Goal: Task Accomplishment & Management: Complete application form

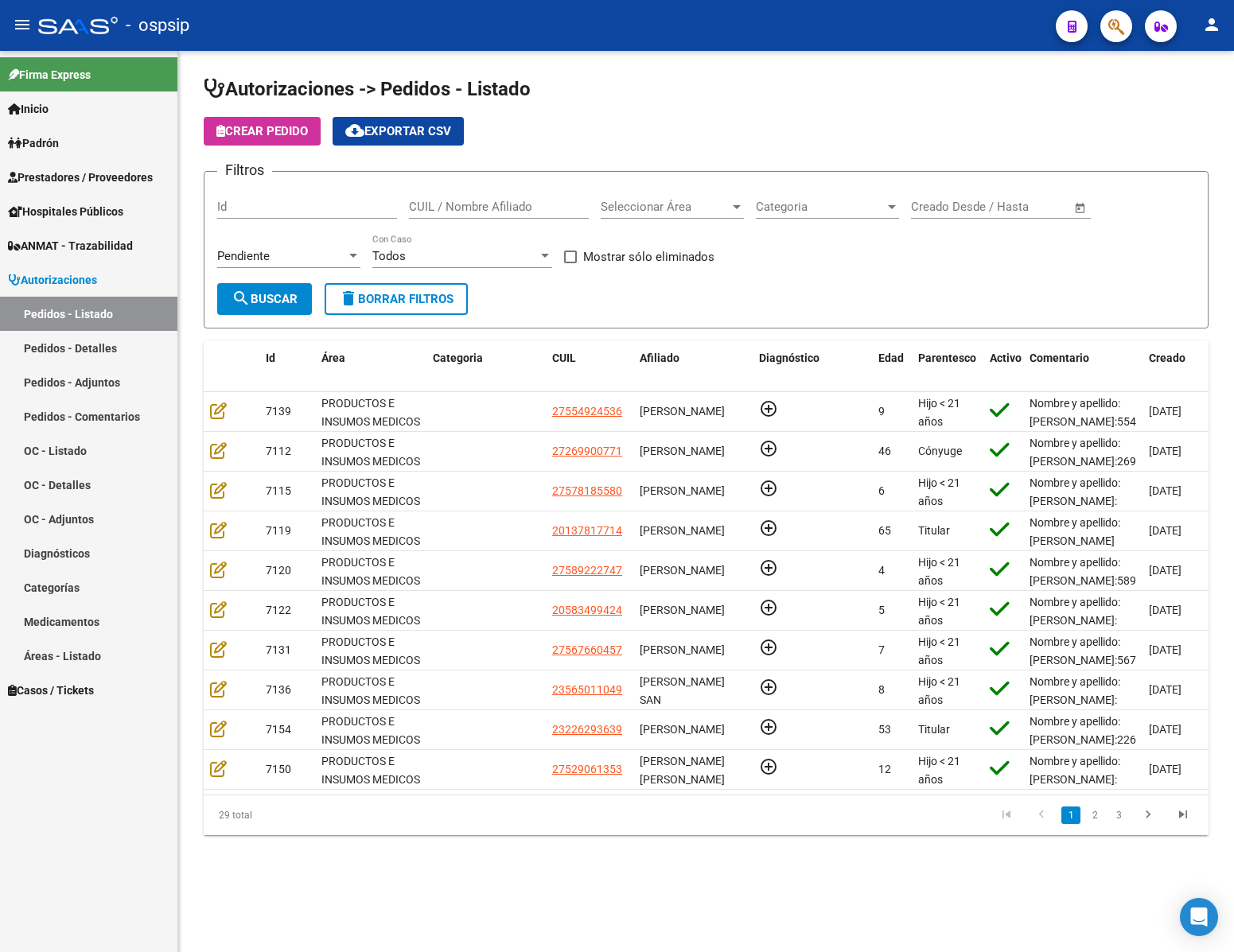
click at [310, 210] on input "Id" at bounding box center [306, 207] width 180 height 15
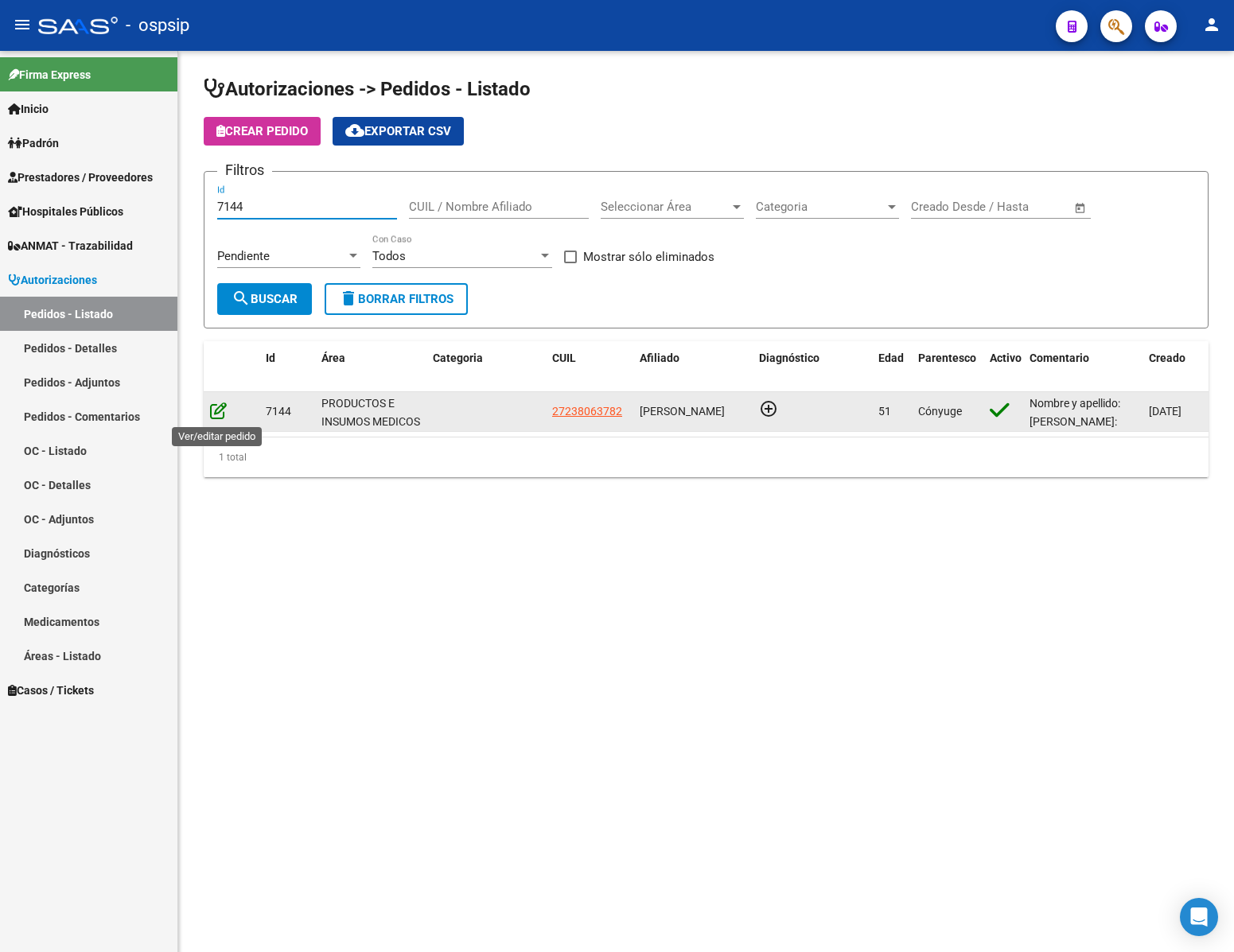
type input "7144"
click at [221, 413] on icon at bounding box center [218, 409] width 16 height 17
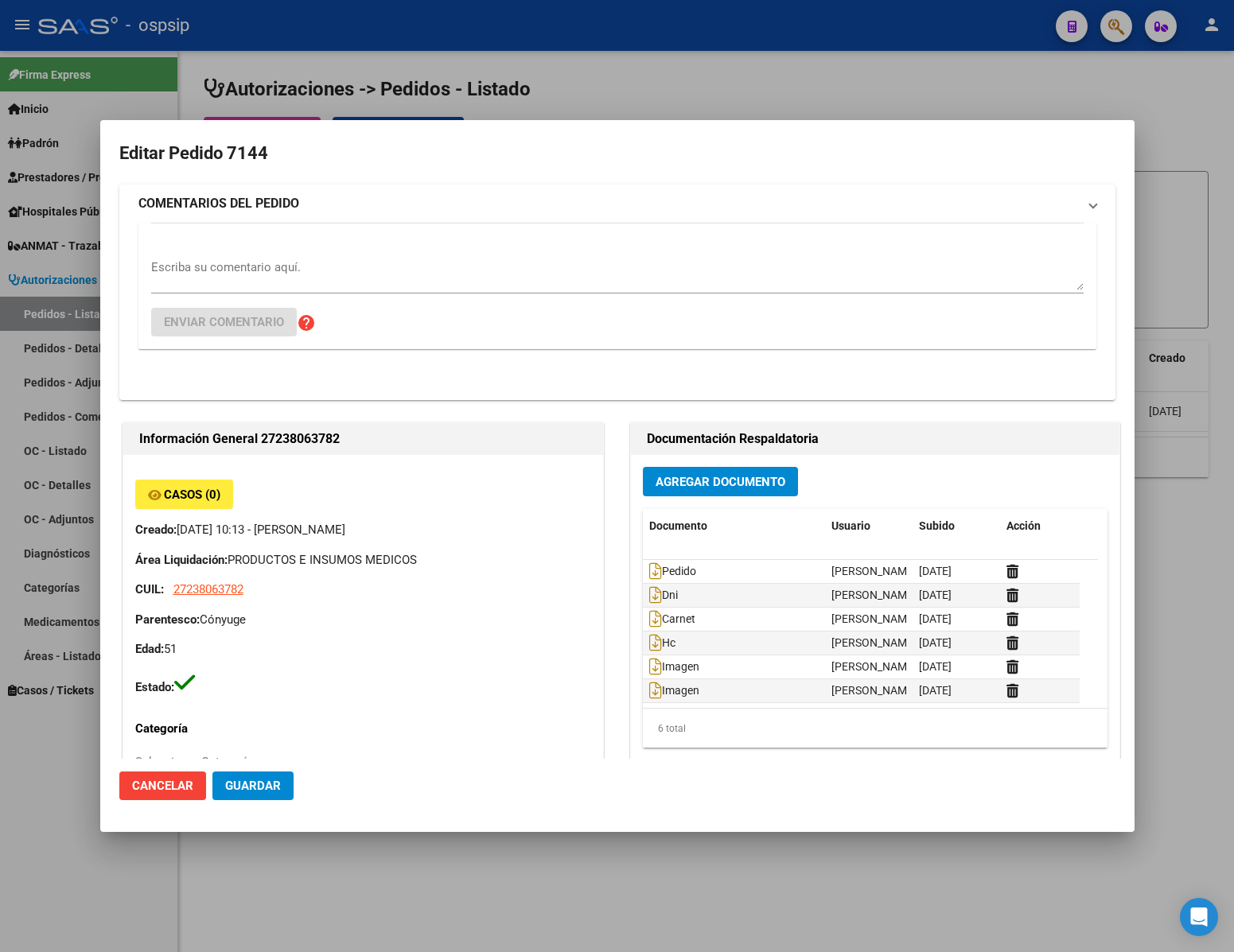
type input "[GEOGRAPHIC_DATA], [PERSON_NAME], AV [PERSON_NAME] 720, Departamento: 3"
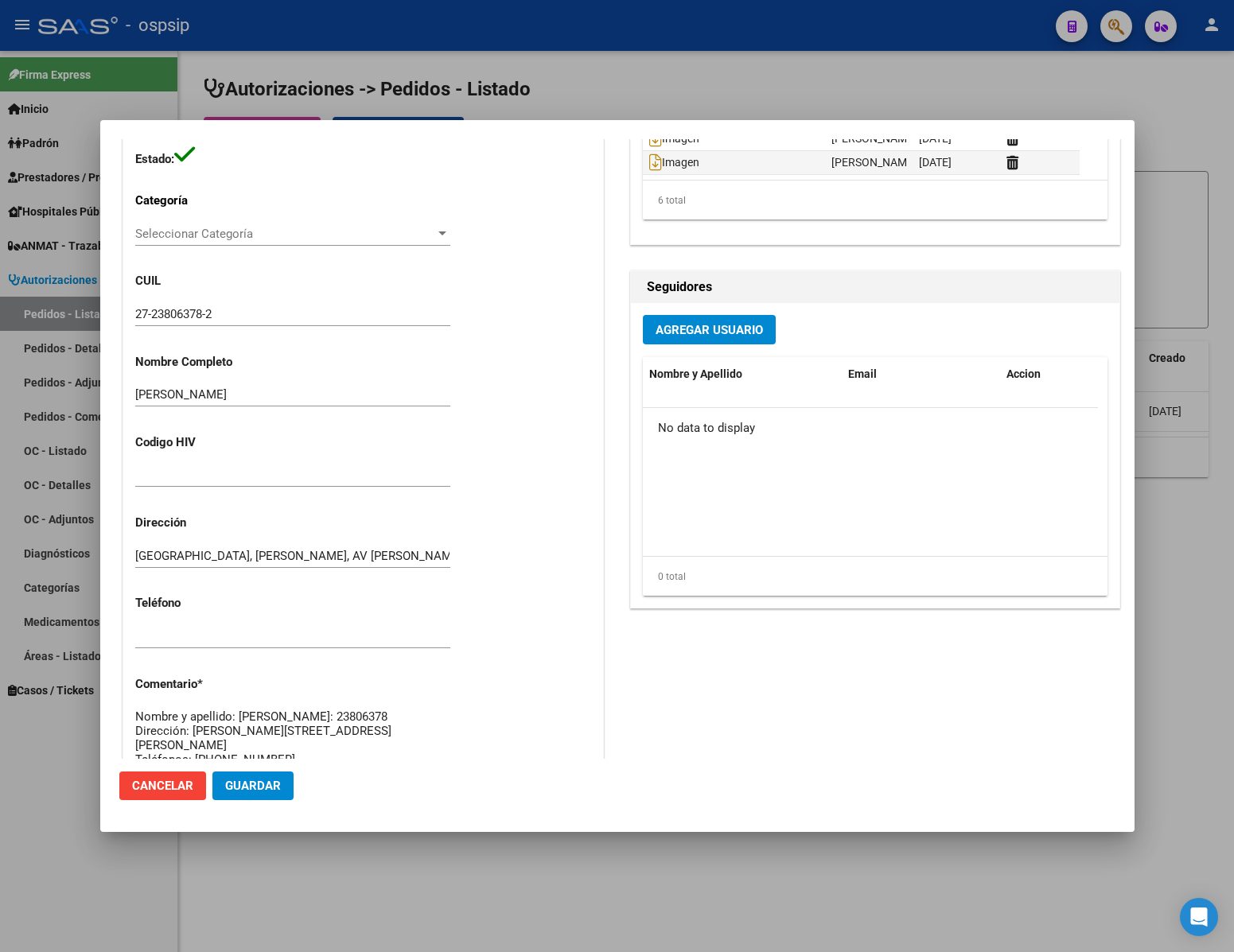
scroll to position [716, 0]
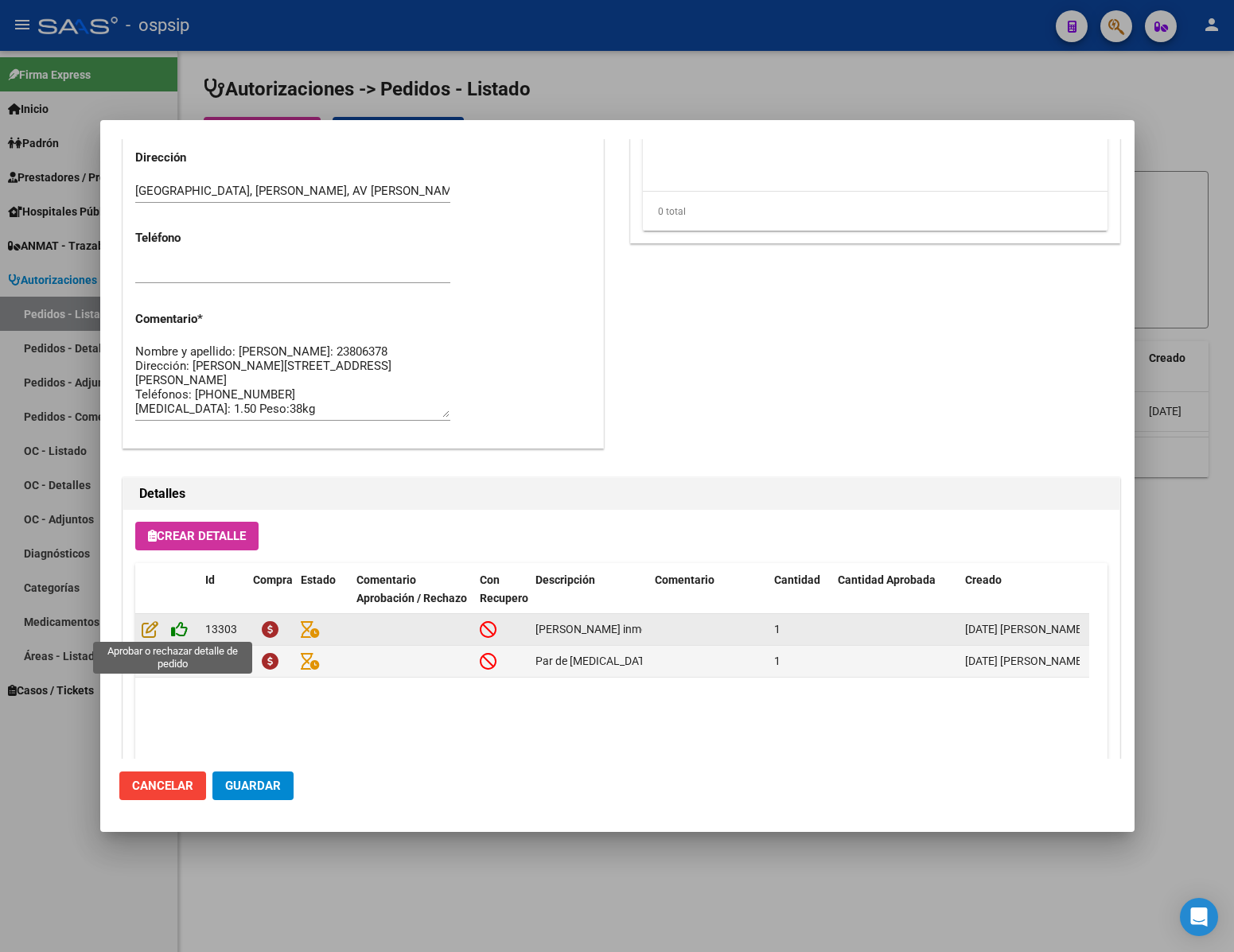
click at [179, 620] on icon at bounding box center [180, 628] width 16 height 17
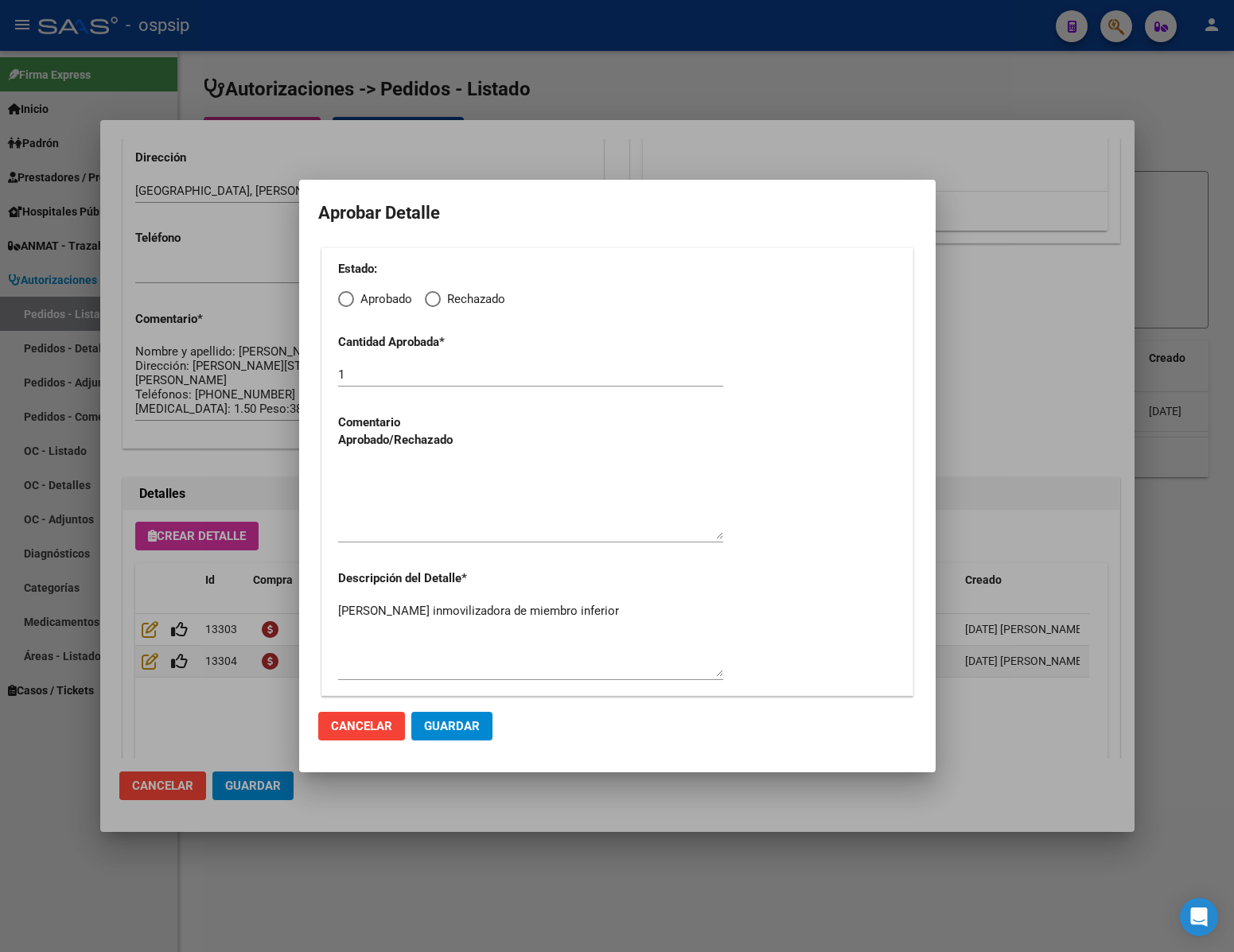
click at [346, 292] on span "Elija una opción" at bounding box center [346, 298] width 16 height 16
click at [346, 292] on input "Aprobado" at bounding box center [346, 298] width 16 height 16
radio input "true"
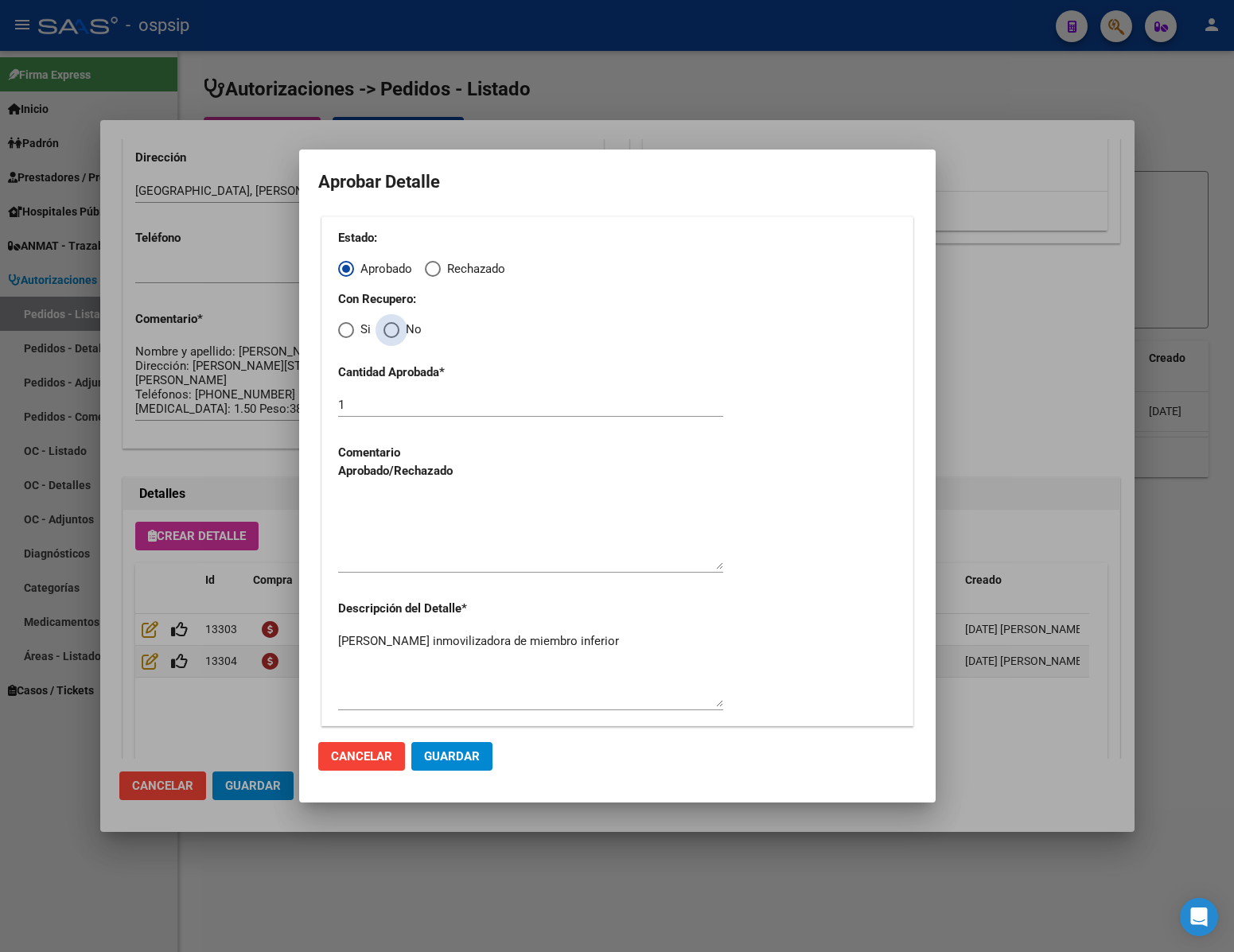
drag, startPoint x: 397, startPoint y: 326, endPoint x: 401, endPoint y: 389, distance: 63.1
click at [396, 327] on span "Elija una opción" at bounding box center [390, 329] width 16 height 16
click at [396, 327] on input "No" at bounding box center [390, 329] width 16 height 16
radio input "true"
click at [435, 542] on textarea at bounding box center [531, 533] width 385 height 75
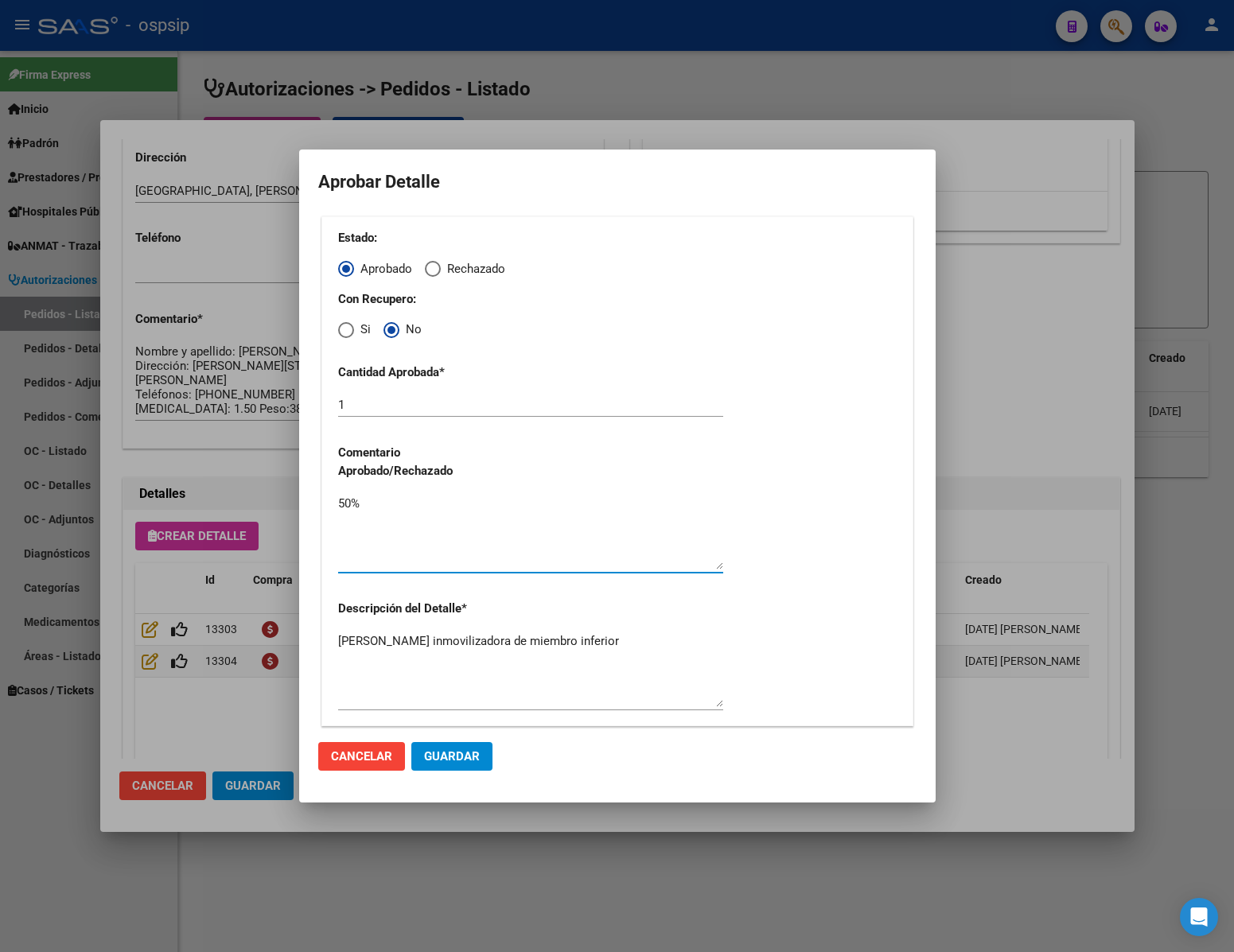
type textarea "50%"
click at [444, 759] on span "Guardar" at bounding box center [451, 757] width 56 height 15
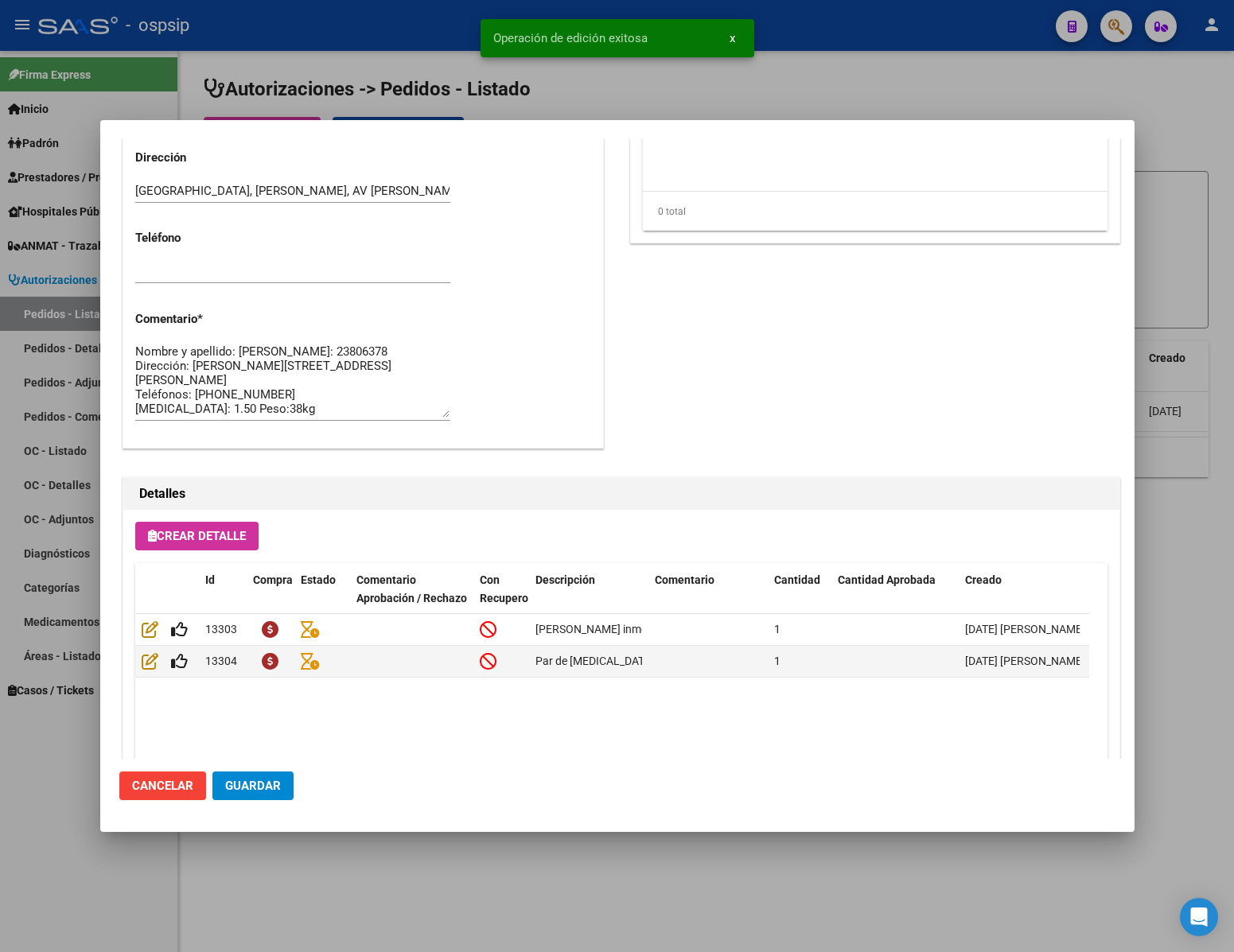
type input "[GEOGRAPHIC_DATA], [PERSON_NAME], AV [PERSON_NAME] 720, Piso: 2"
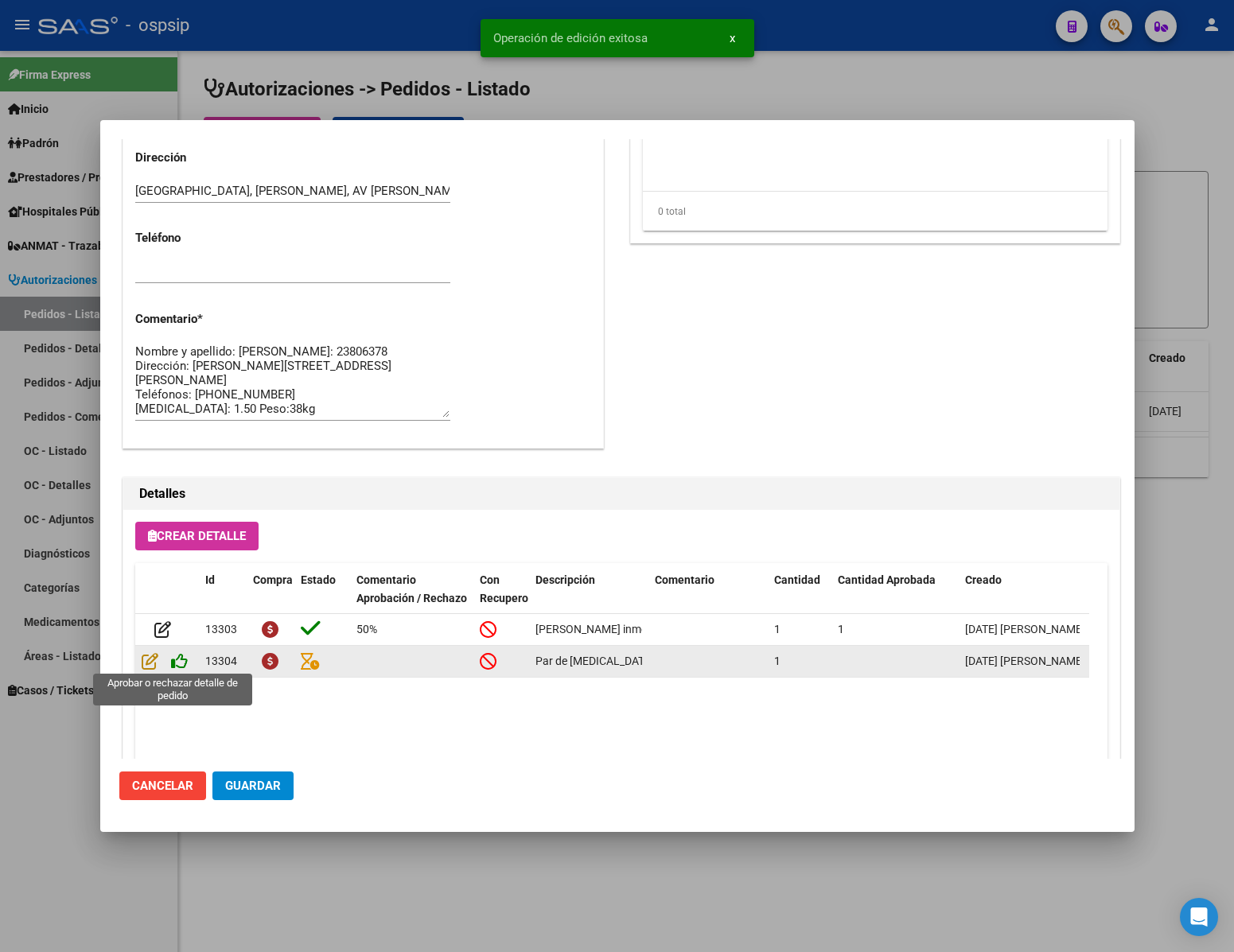
click at [181, 659] on icon at bounding box center [180, 660] width 16 height 17
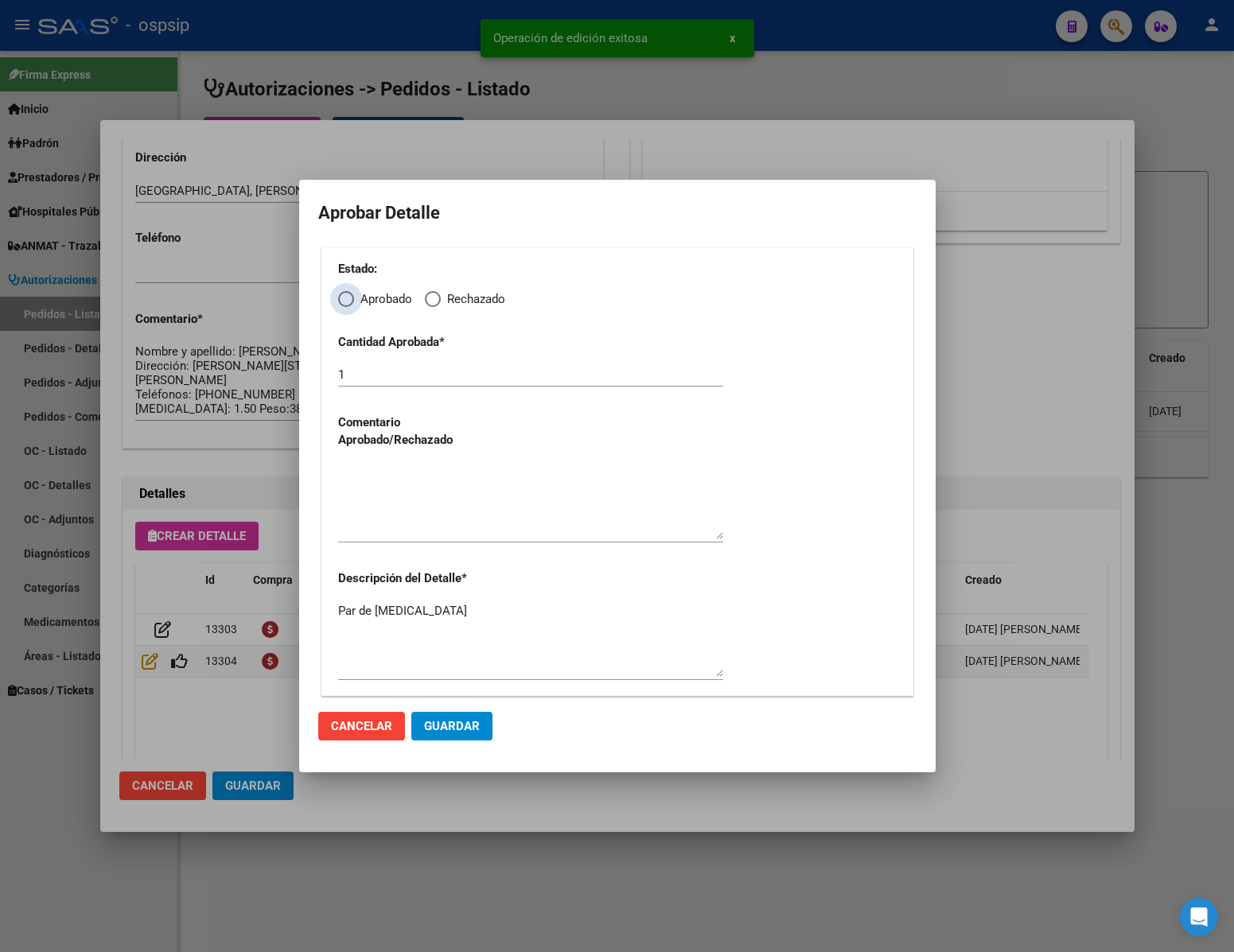
click at [349, 308] on label "Aprobado" at bounding box center [375, 299] width 74 height 18
click at [349, 307] on input "Aprobado" at bounding box center [346, 298] width 16 height 16
radio input "true"
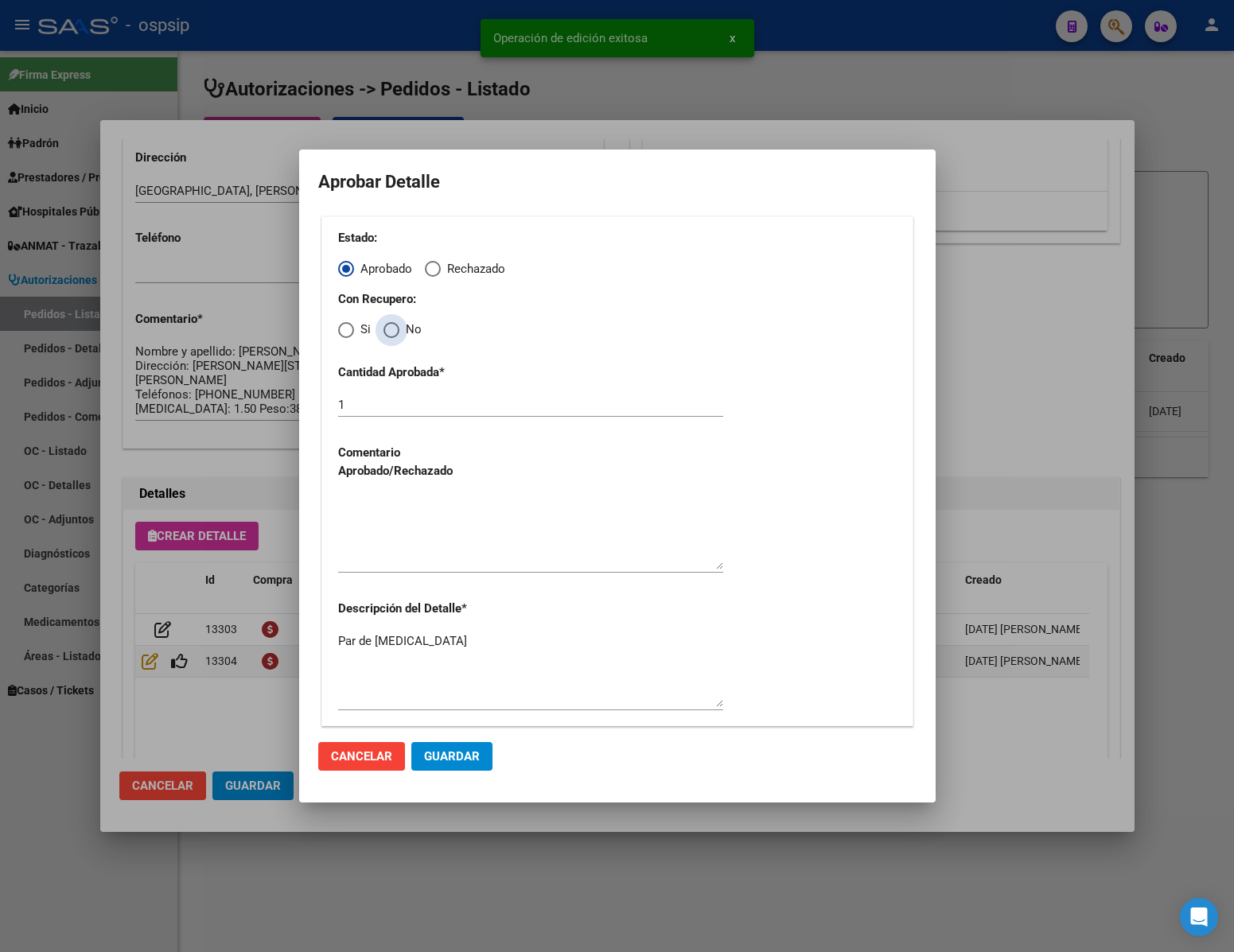
drag, startPoint x: 392, startPoint y: 334, endPoint x: 396, endPoint y: 383, distance: 49.2
click at [395, 339] on div "Estado: Aprobado Rechazado Con Recupero: Si No Cantidad Aprobada * 1 Comentario…" at bounding box center [617, 471] width 592 height 510
drag, startPoint x: 383, startPoint y: 326, endPoint x: 389, endPoint y: 348, distance: 22.8
click at [383, 327] on span "Elija una opción" at bounding box center [390, 329] width 16 height 16
click at [383, 327] on input "No" at bounding box center [390, 329] width 16 height 16
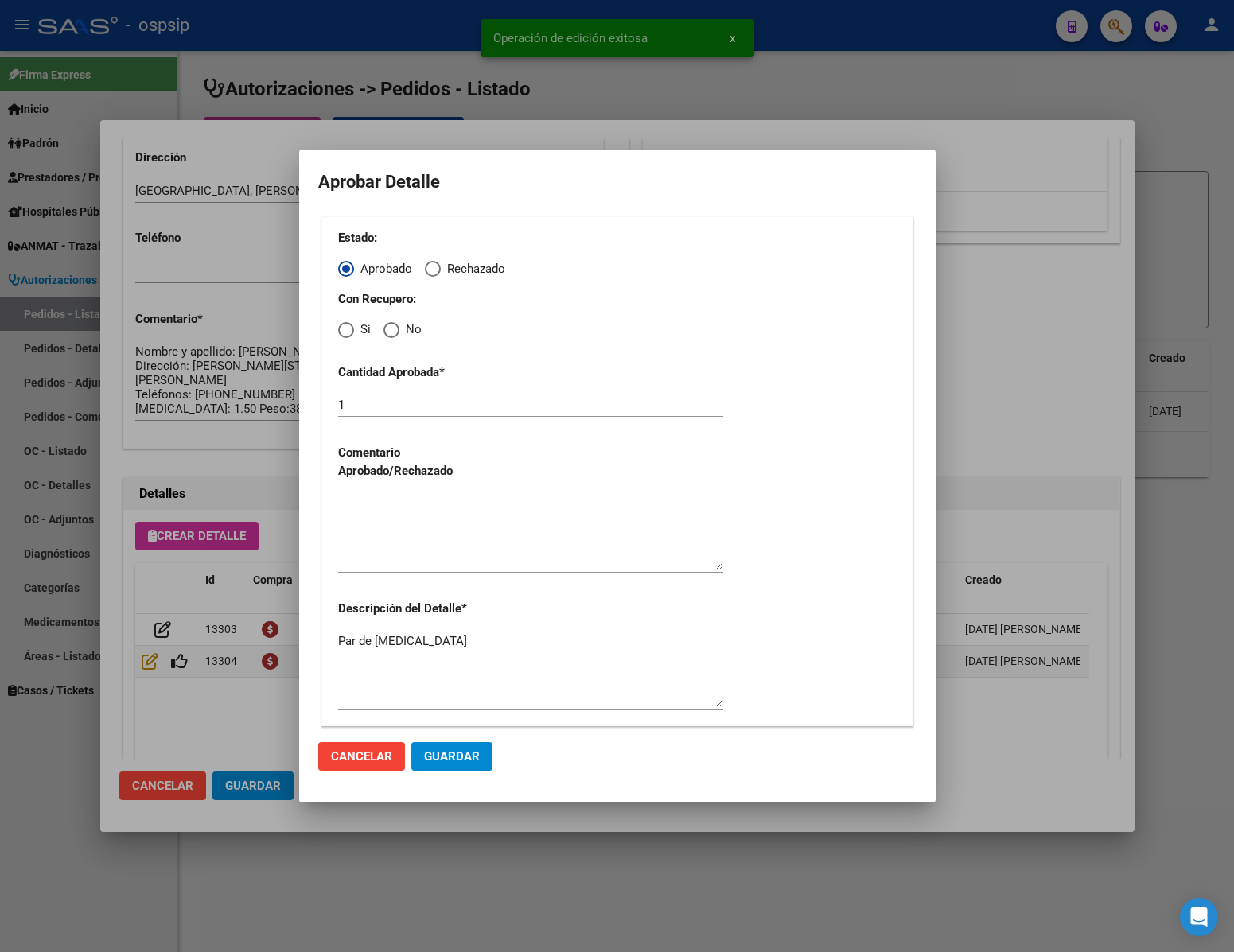
radio input "true"
drag, startPoint x: 387, startPoint y: 518, endPoint x: 388, endPoint y: 566, distance: 48.0
click at [387, 519] on textarea at bounding box center [531, 533] width 385 height 75
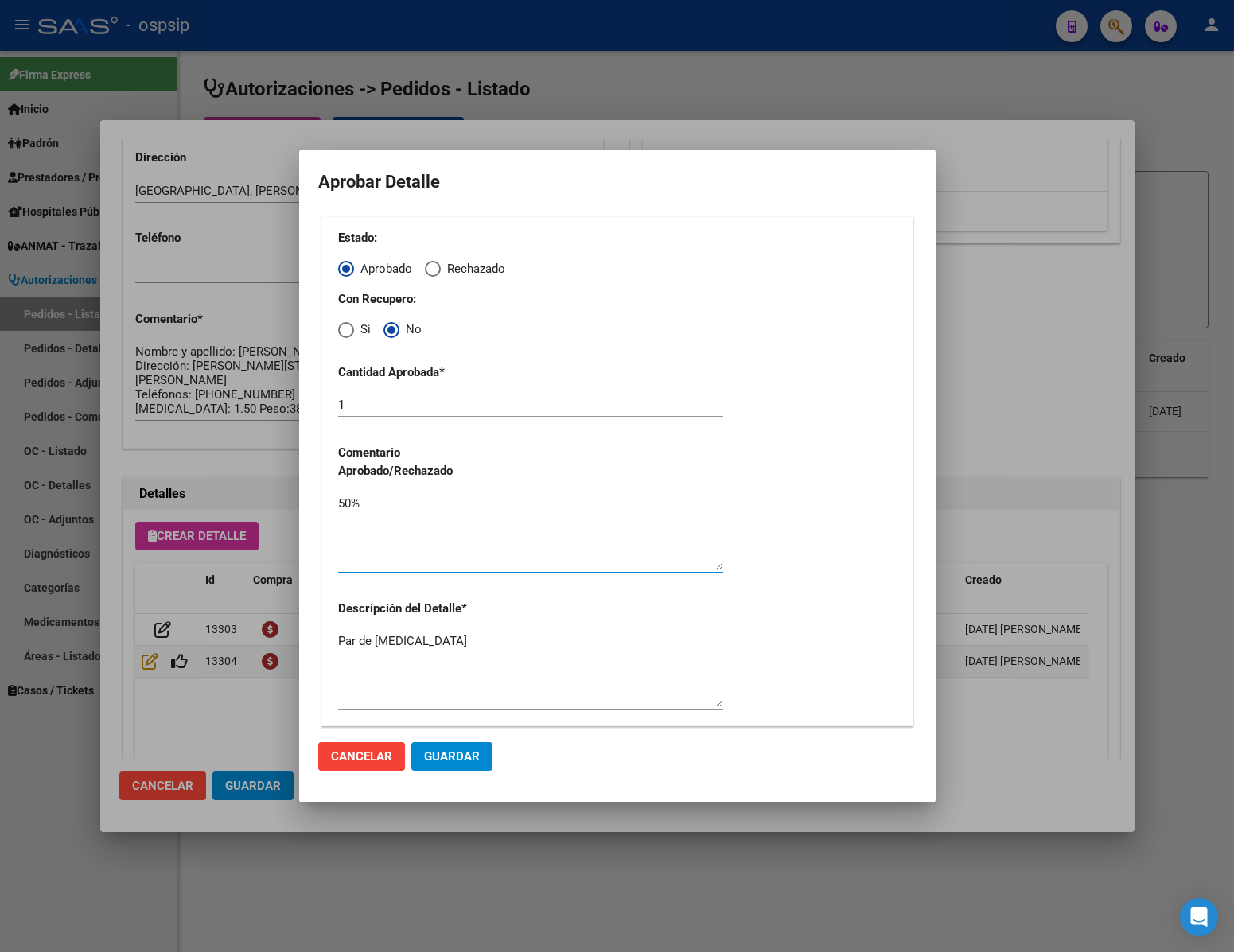
type textarea "50%"
click at [433, 747] on button "Guardar" at bounding box center [451, 756] width 81 height 28
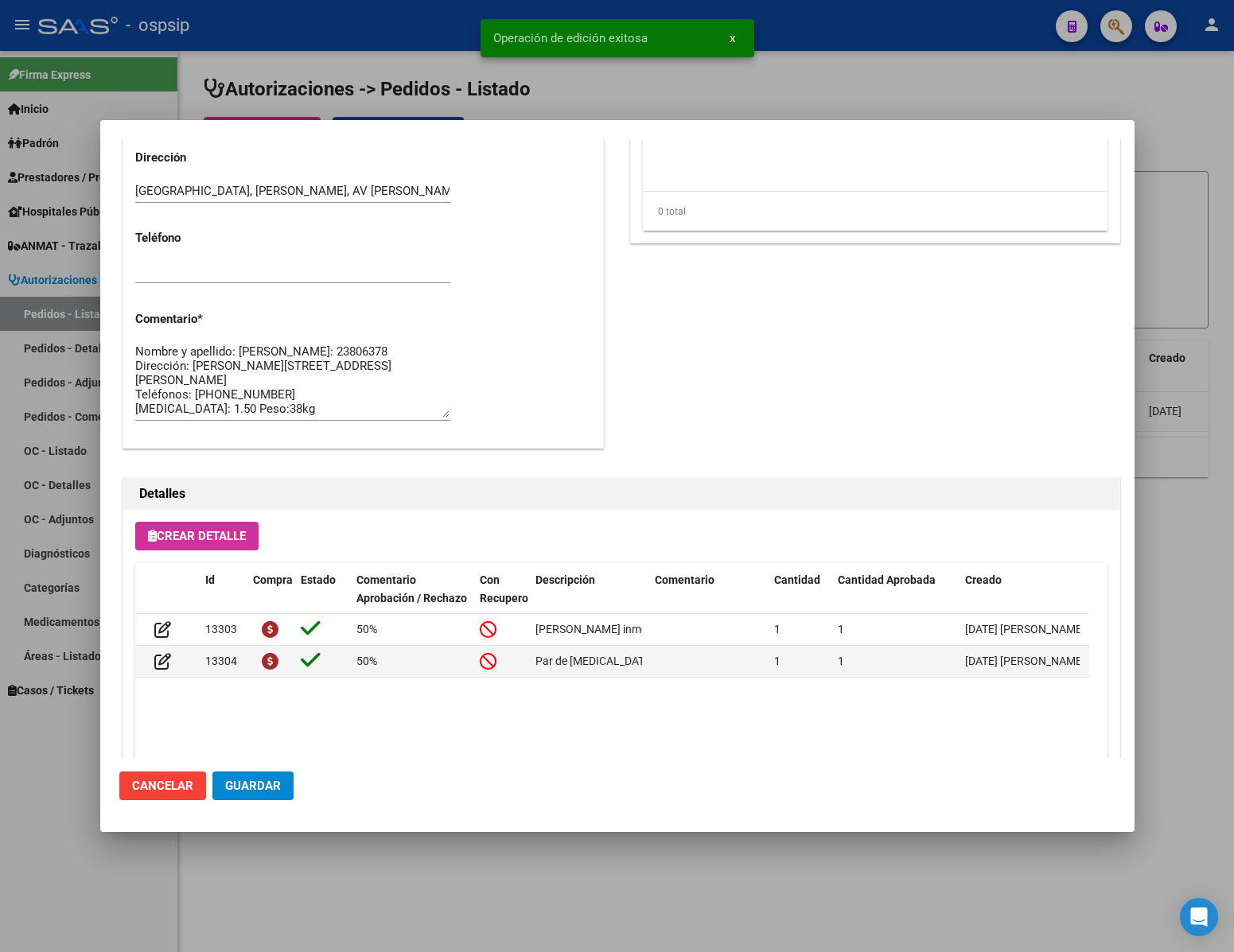
click at [271, 773] on button "Guardar" at bounding box center [253, 785] width 81 height 28
click at [361, 885] on div at bounding box center [617, 476] width 1234 height 952
